Goal: Information Seeking & Learning: Check status

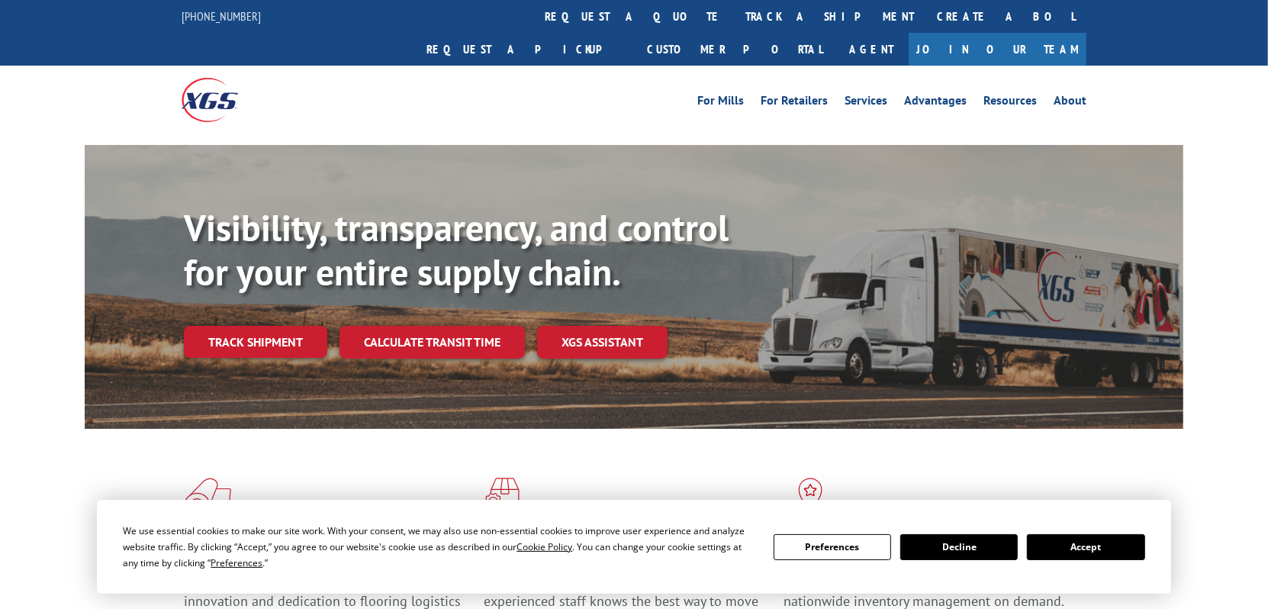
drag, startPoint x: 246, startPoint y: 308, endPoint x: 218, endPoint y: 303, distance: 27.9
click at [244, 326] on link "Track shipment" at bounding box center [255, 342] width 143 height 32
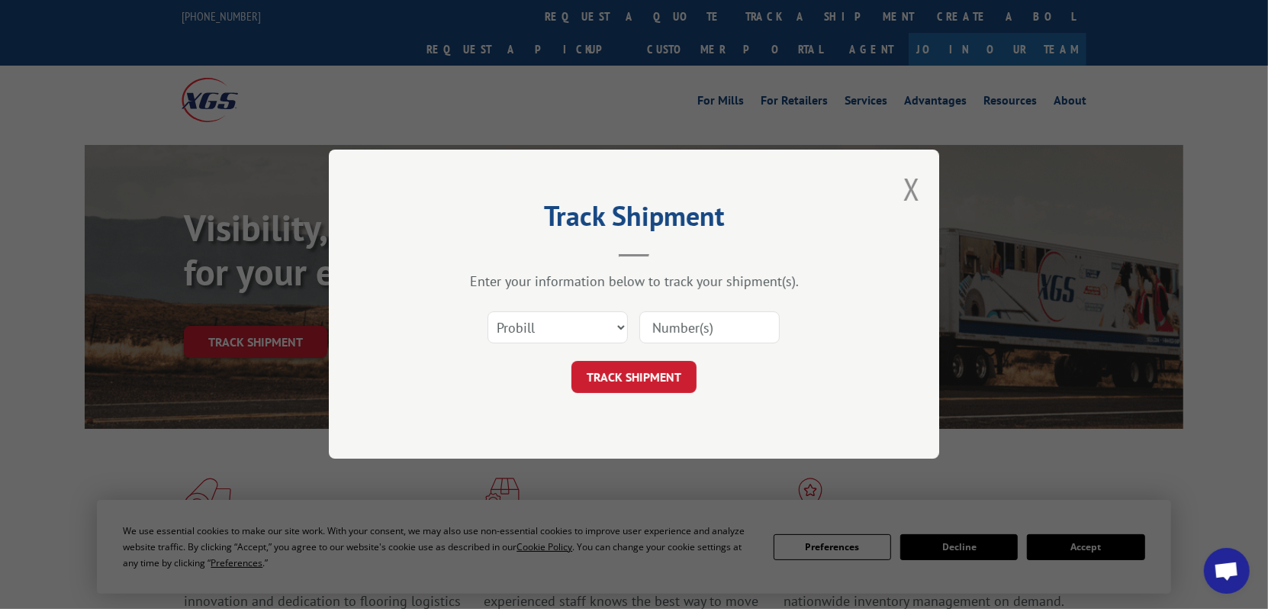
click at [672, 328] on input at bounding box center [710, 328] width 140 height 32
type input "17355663"
click at [659, 385] on button "TRACK SHIPMENT" at bounding box center [634, 378] width 125 height 32
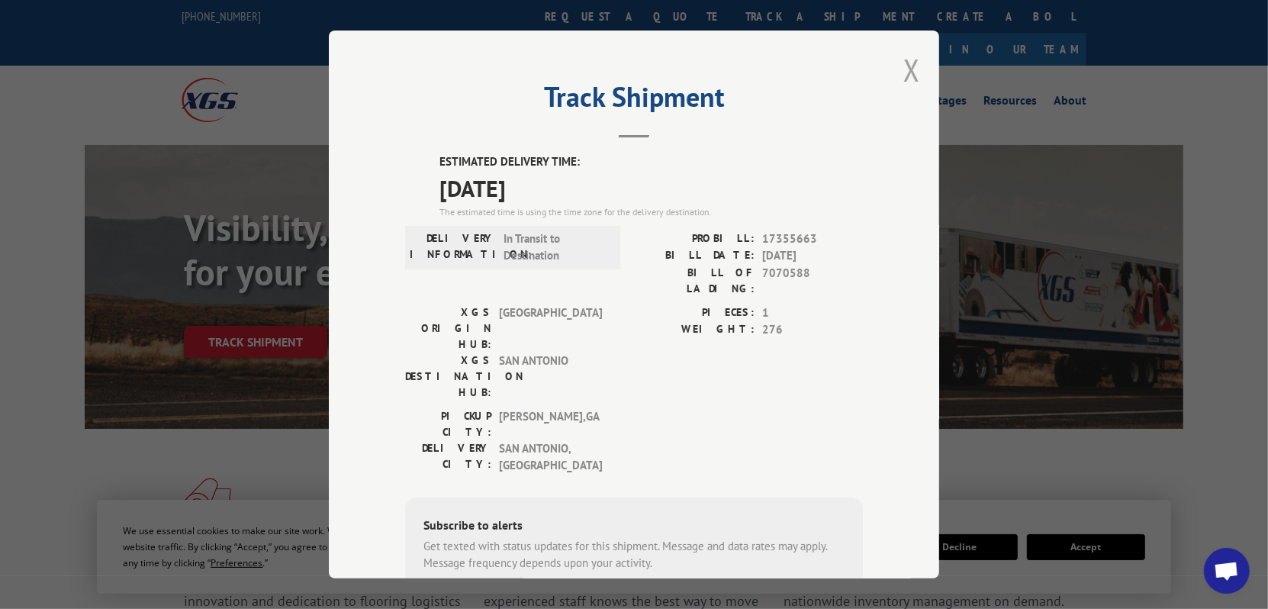
click at [904, 69] on button "Close modal" at bounding box center [912, 70] width 17 height 40
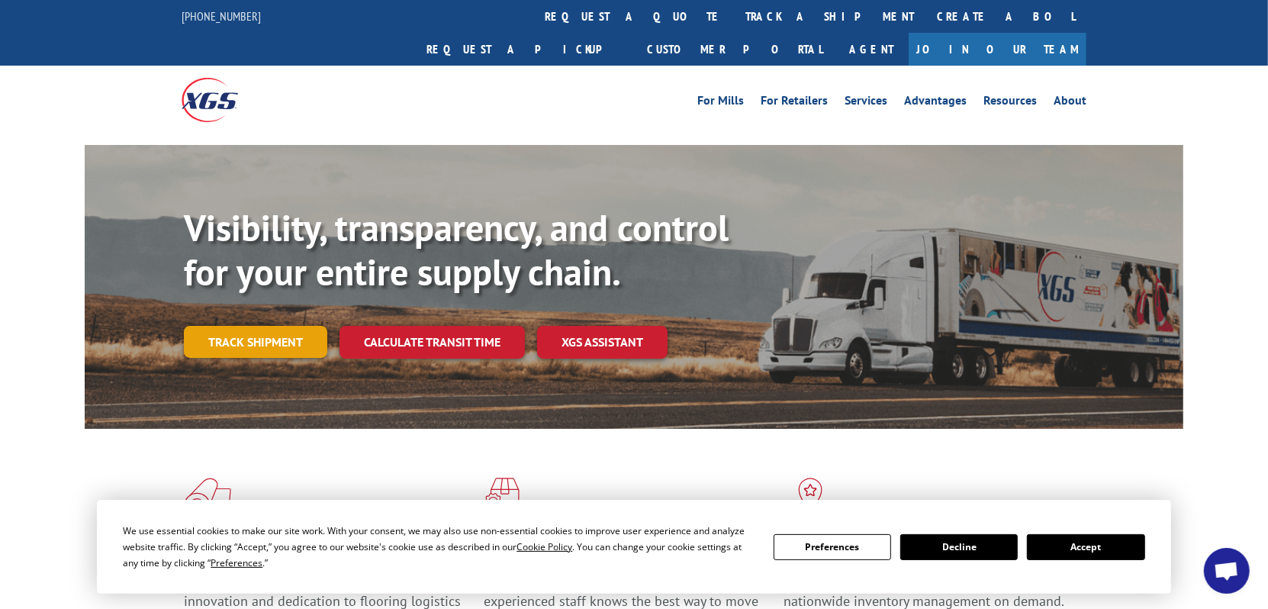
click at [274, 326] on link "Track shipment" at bounding box center [255, 342] width 143 height 32
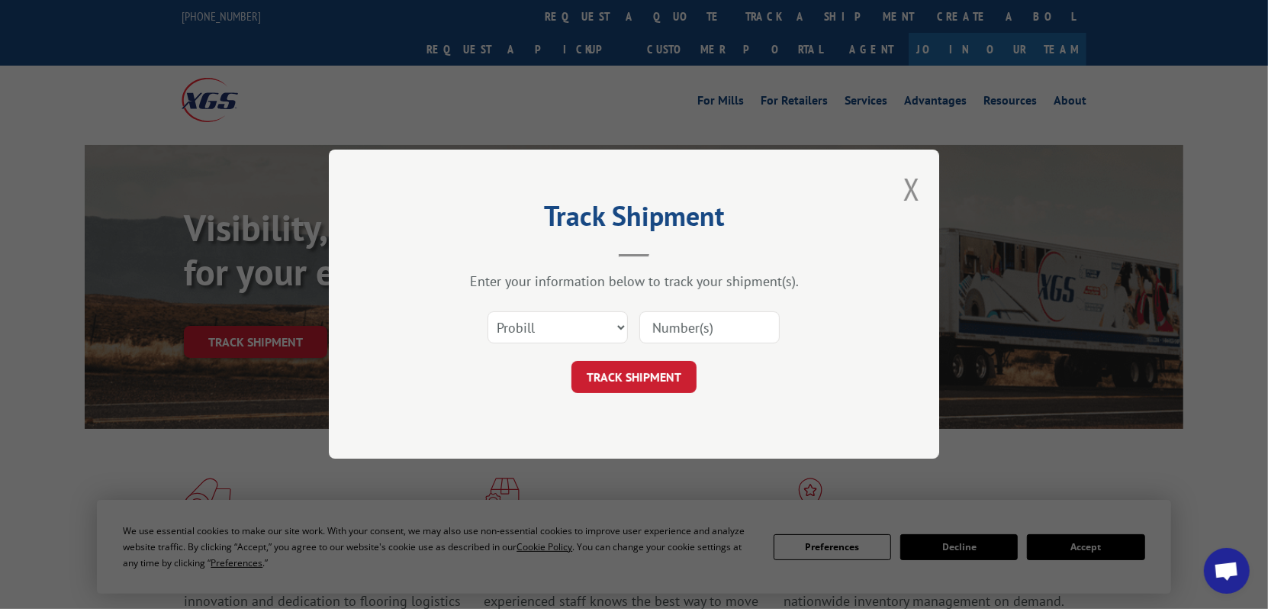
click at [674, 330] on input at bounding box center [710, 328] width 140 height 32
type input "17480493"
click at [644, 388] on button "TRACK SHIPMENT" at bounding box center [634, 378] width 125 height 32
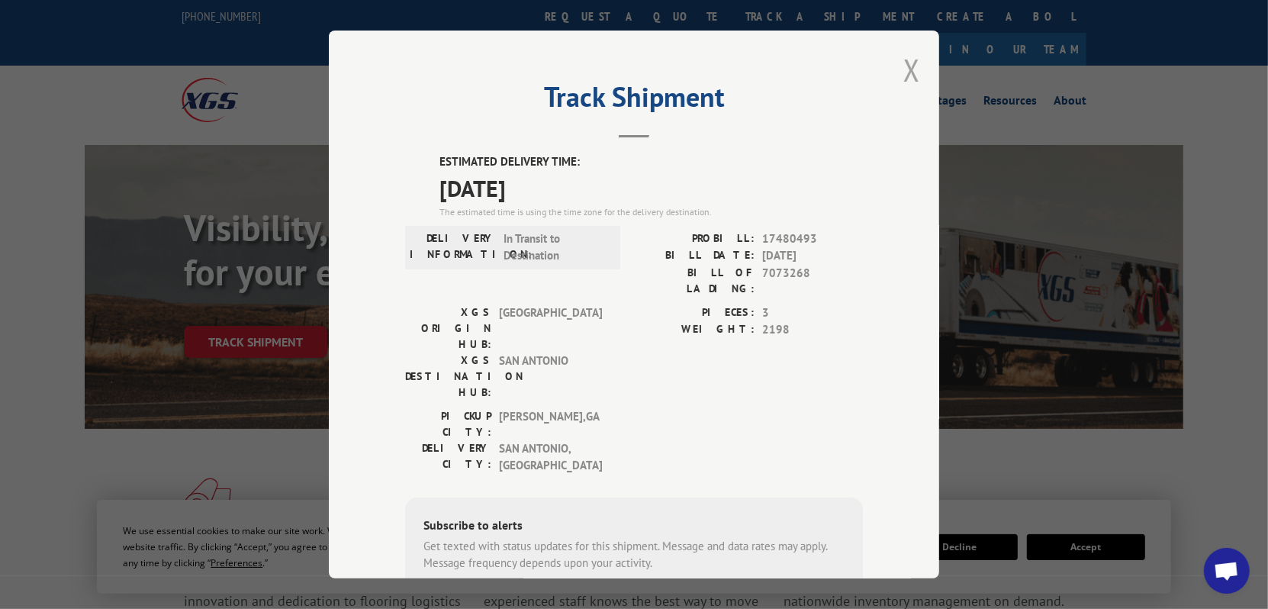
click at [904, 69] on button "Close modal" at bounding box center [912, 70] width 17 height 40
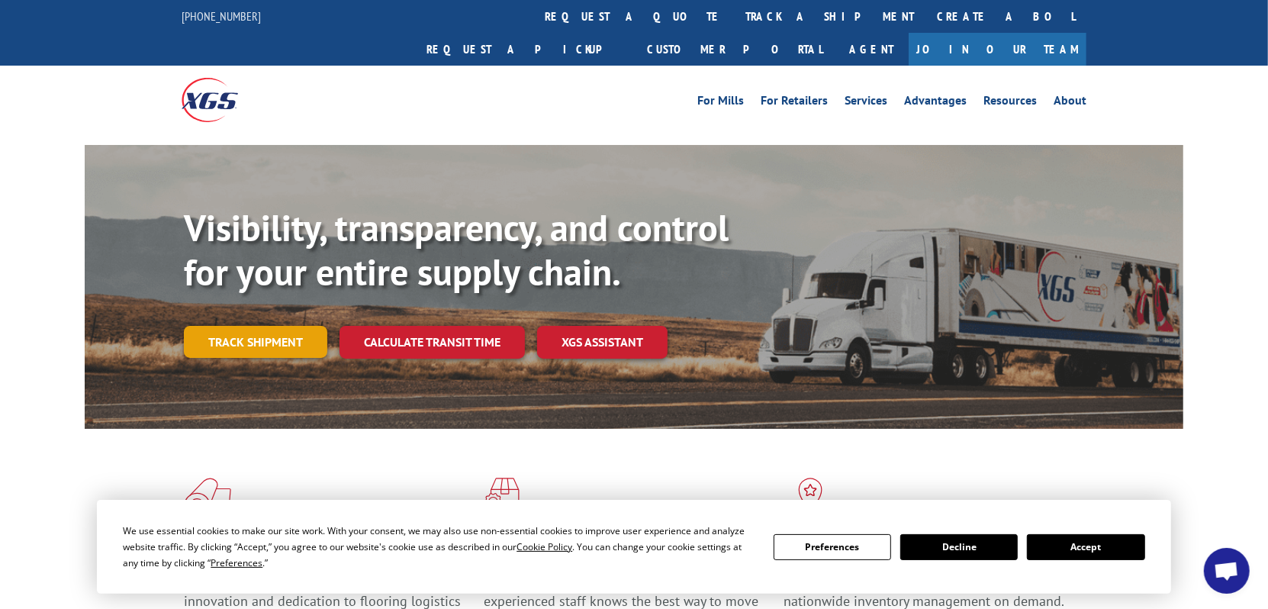
click at [248, 326] on link "Track shipment" at bounding box center [255, 342] width 143 height 32
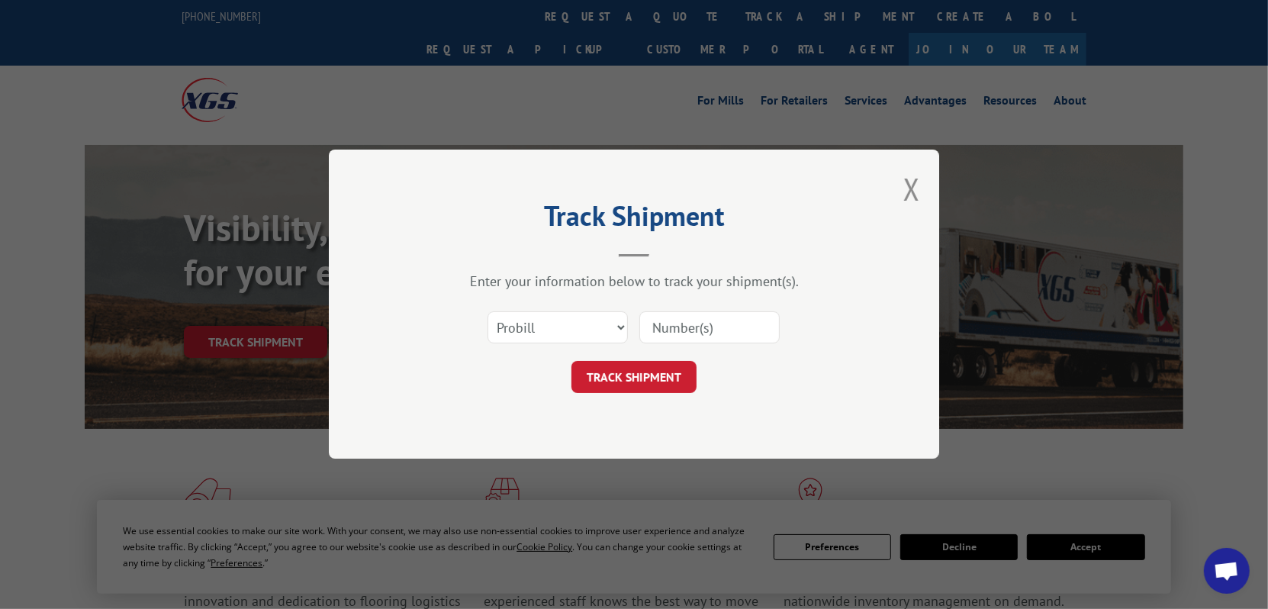
click at [671, 330] on input at bounding box center [710, 328] width 140 height 32
type input "17687767"
click at [645, 386] on button "TRACK SHIPMENT" at bounding box center [634, 378] width 125 height 32
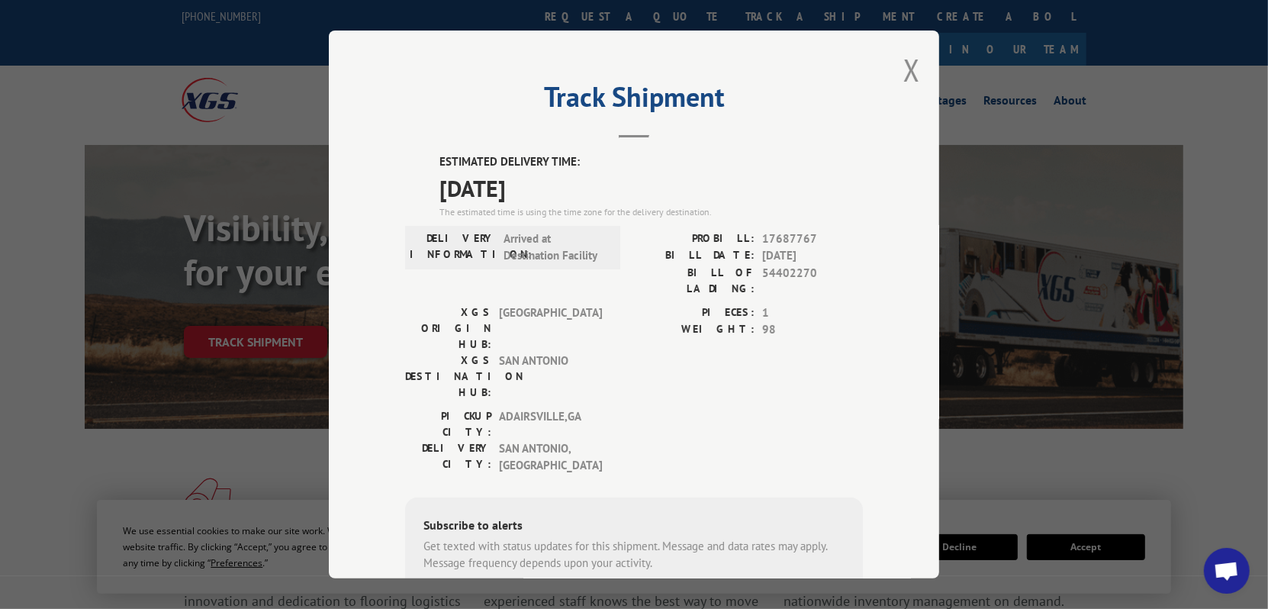
drag, startPoint x: 909, startPoint y: 69, endPoint x: 833, endPoint y: 22, distance: 89.1
click at [904, 64] on button "Close modal" at bounding box center [912, 70] width 17 height 40
